Goal: Find specific page/section

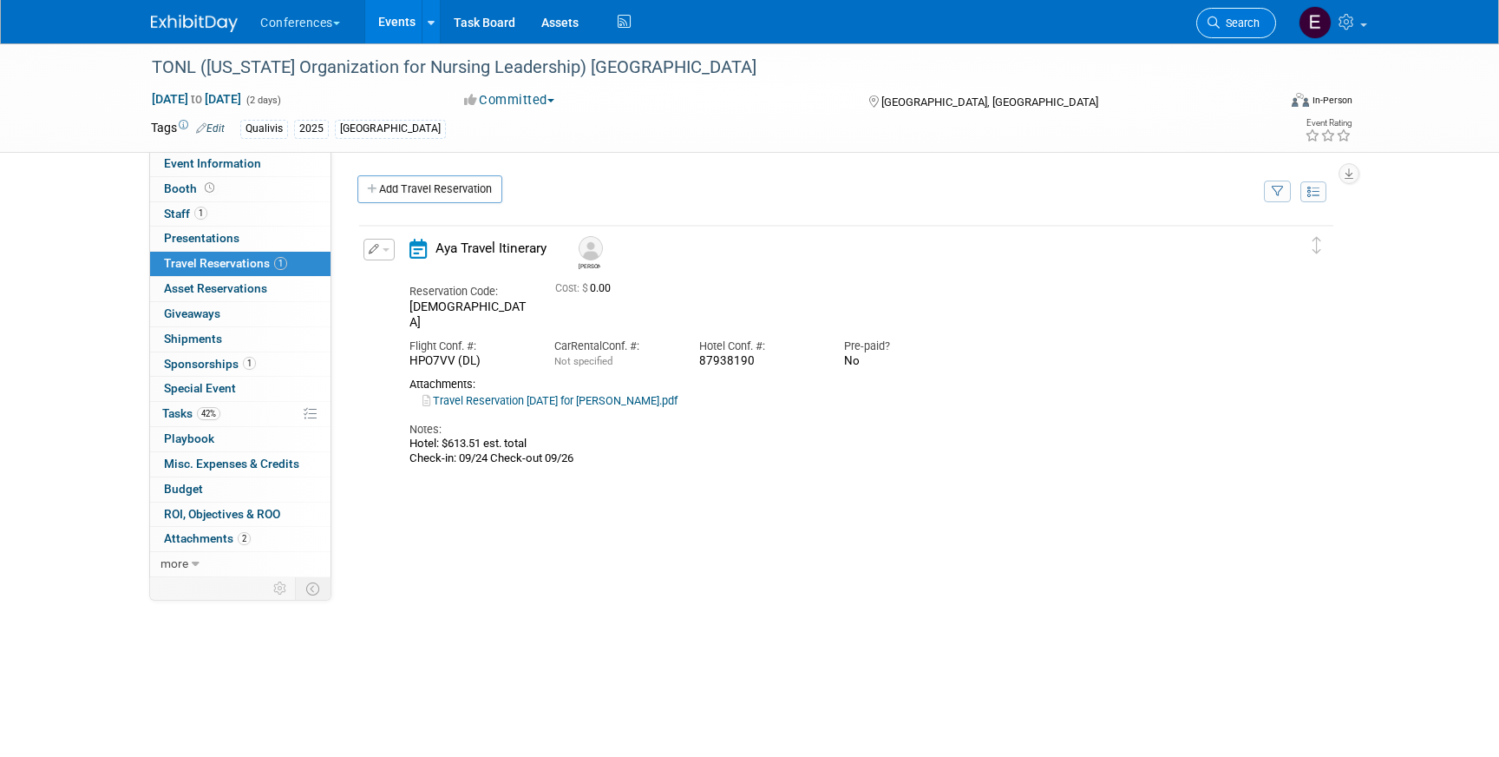
click at [1208, 19] on icon at bounding box center [1214, 22] width 12 height 12
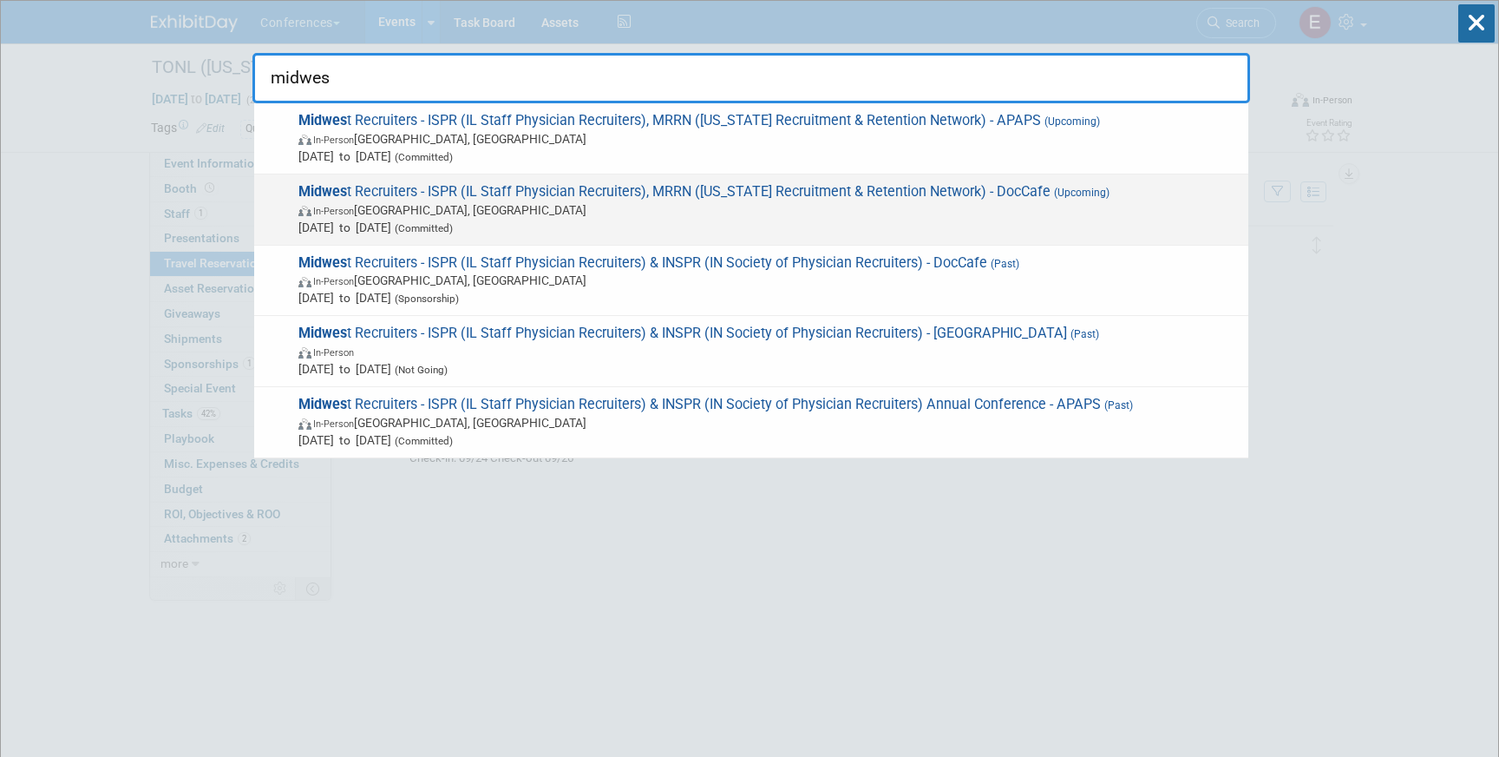
type input "midwes"
click at [950, 192] on span "Midwes t Recruiters - ISPR (IL Staff Physician Recruiters), MRRN (Michigan Recr…" at bounding box center [766, 209] width 947 height 53
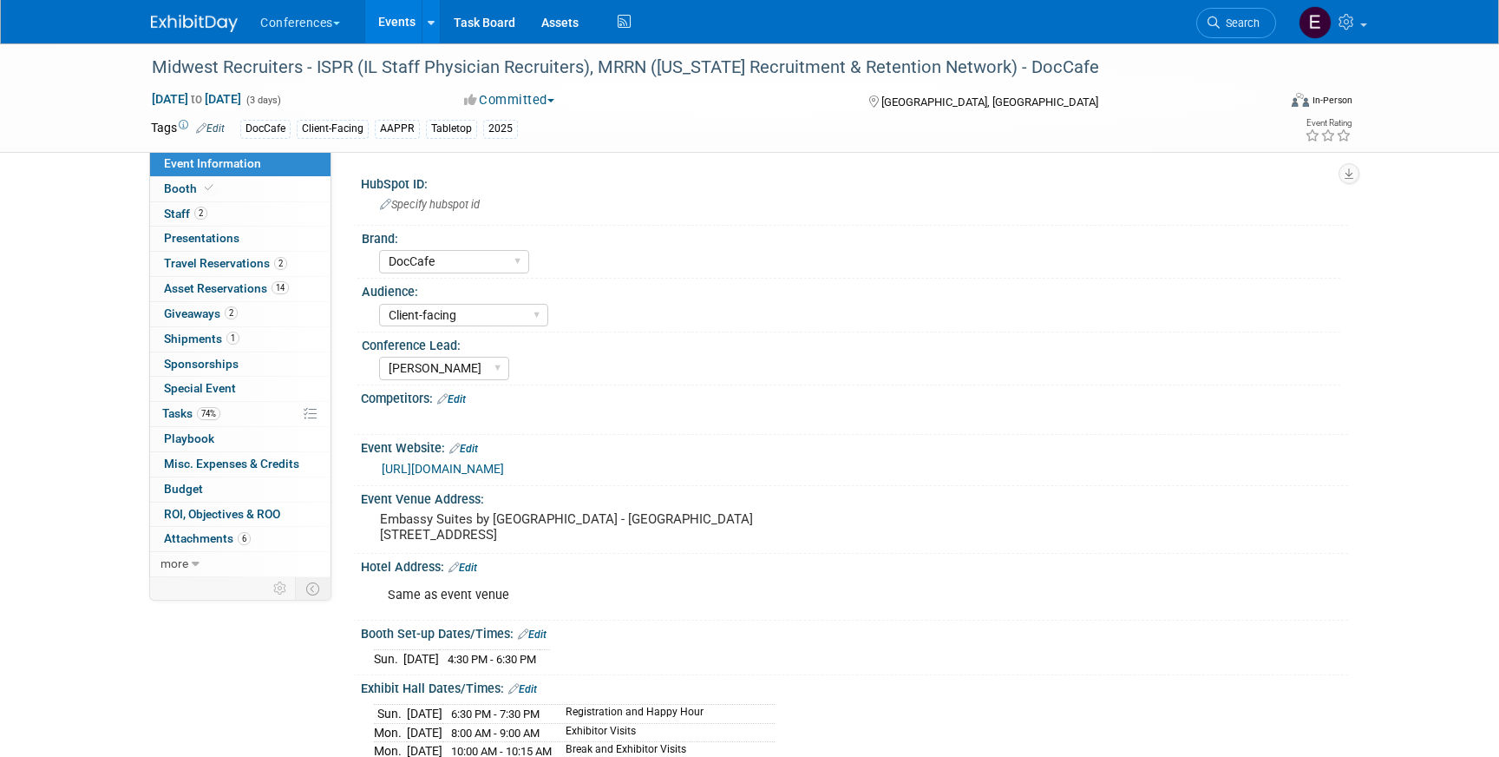
select select "DocCafe"
select select "Client-facing"
select select "[PERSON_NAME]"
click at [147, 273] on div "Event Information Event Info Booth Booth 2 Staff 2 Staff 0 Presentations 0 Pres…" at bounding box center [749, 606] width 1223 height 1126
click at [168, 273] on link "2 Travel Reservations 2" at bounding box center [240, 264] width 180 height 24
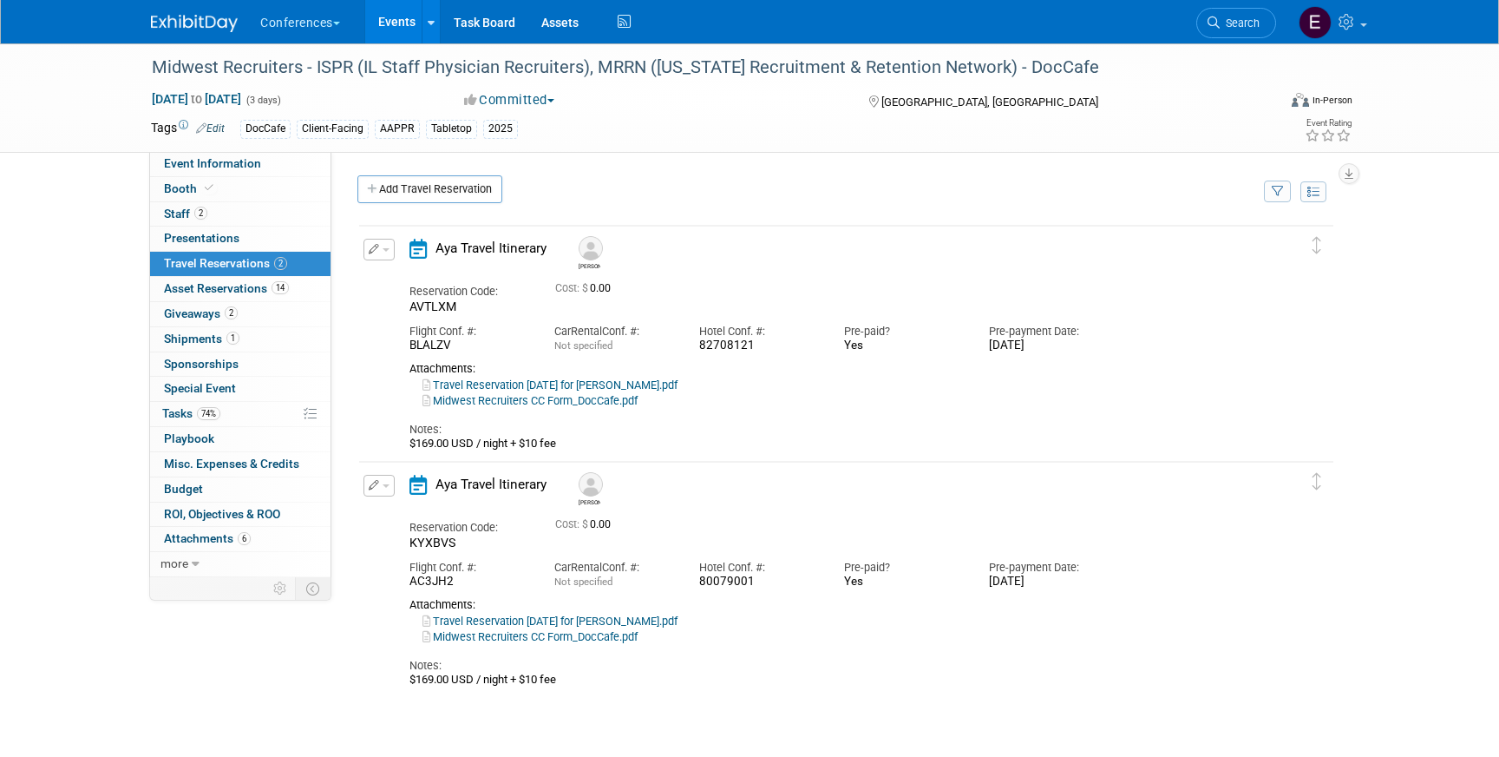
click at [530, 384] on link "Travel Reservation [DATE] for [PERSON_NAME].pdf" at bounding box center [550, 384] width 255 height 13
